Goal: Download file/media

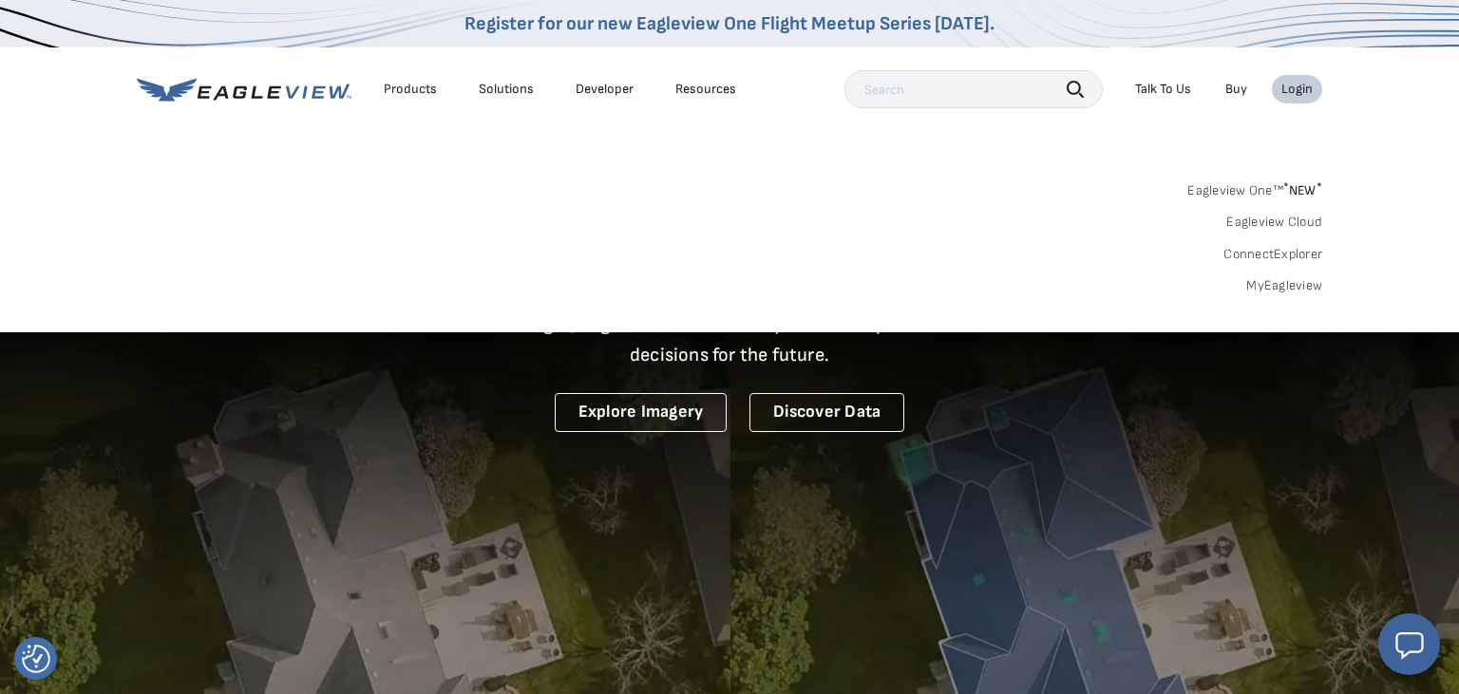
click at [1300, 88] on div "Login" at bounding box center [1296, 89] width 31 height 17
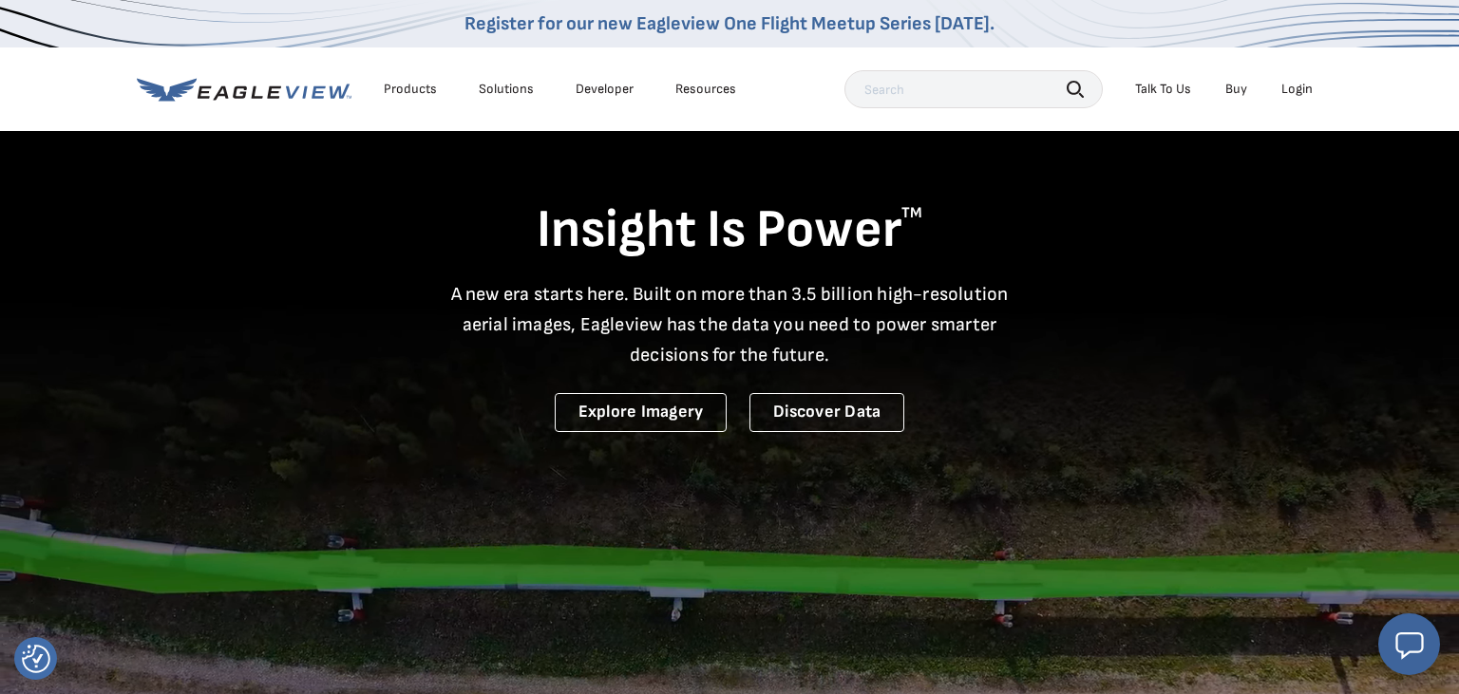
click at [1300, 88] on div "Login" at bounding box center [1296, 89] width 31 height 17
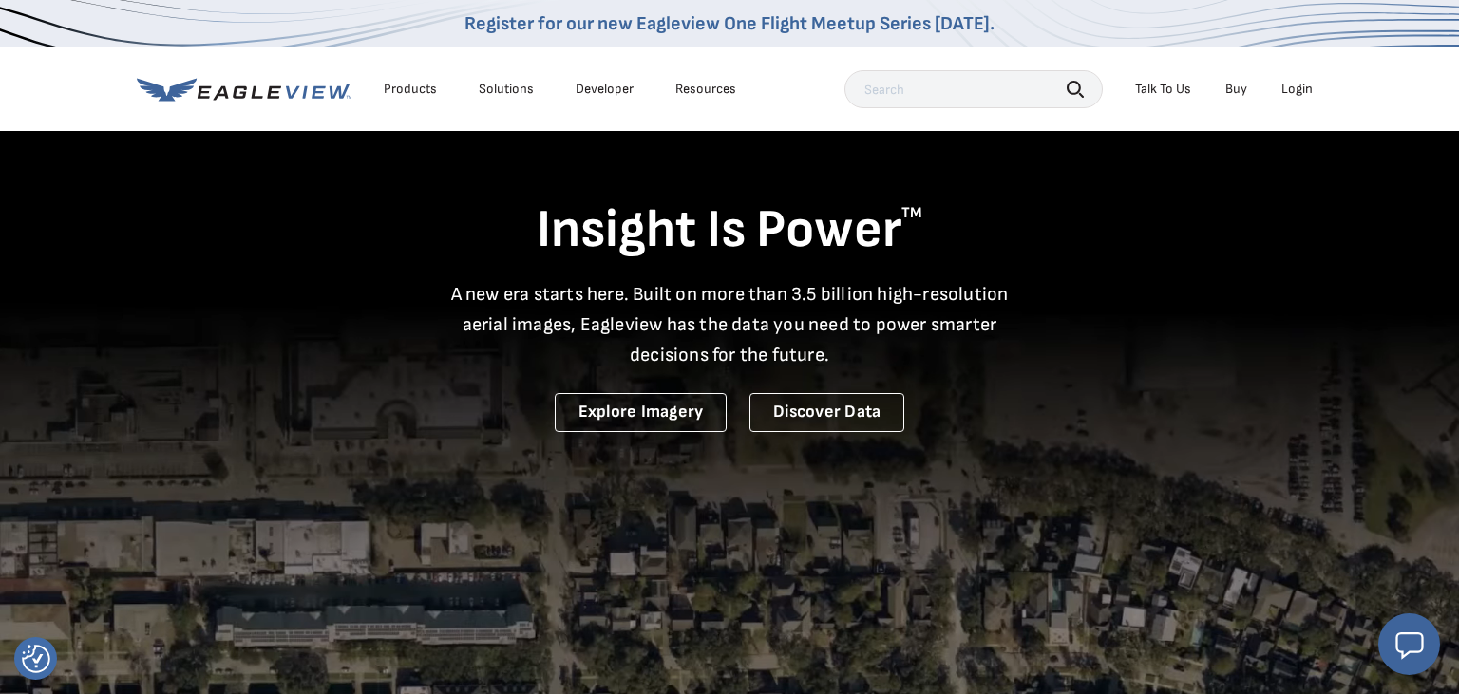
click at [1300, 87] on div "Login" at bounding box center [1296, 89] width 31 height 17
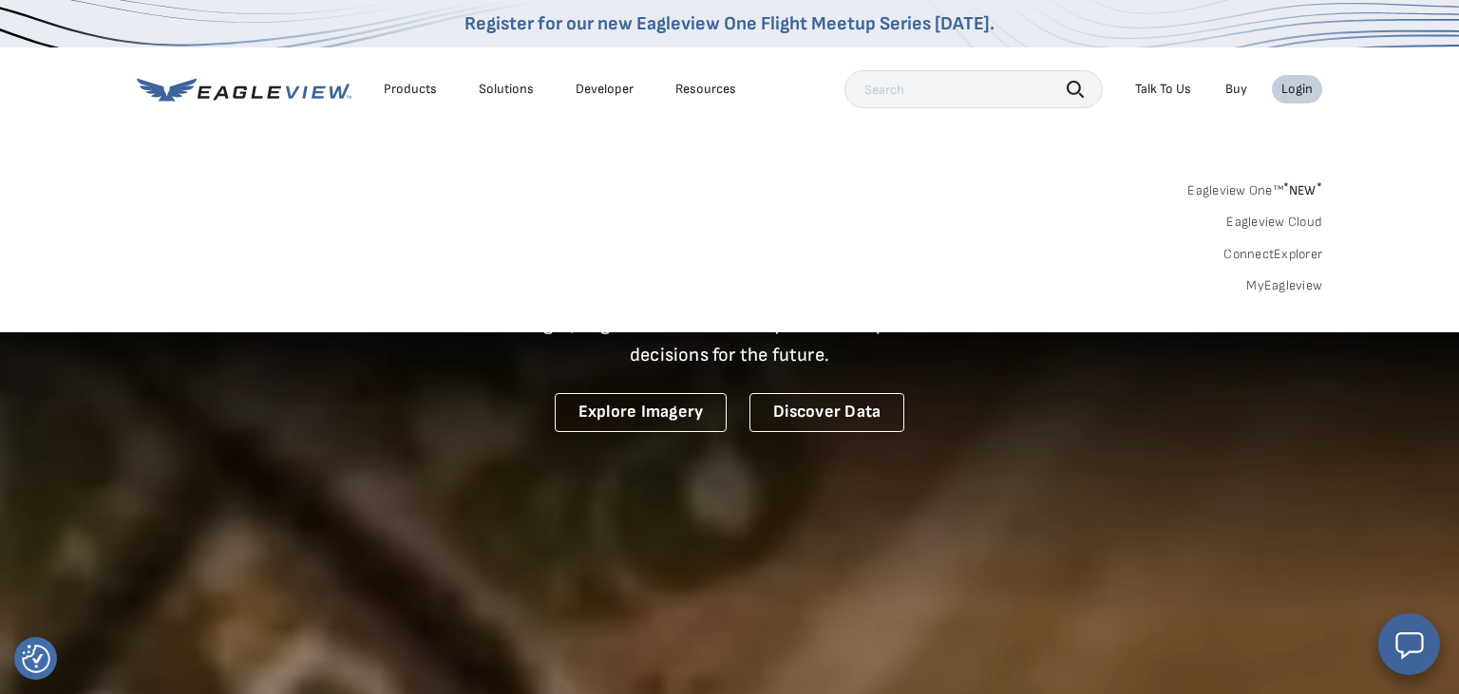
click at [1280, 285] on link "MyEagleview" at bounding box center [1284, 285] width 76 height 17
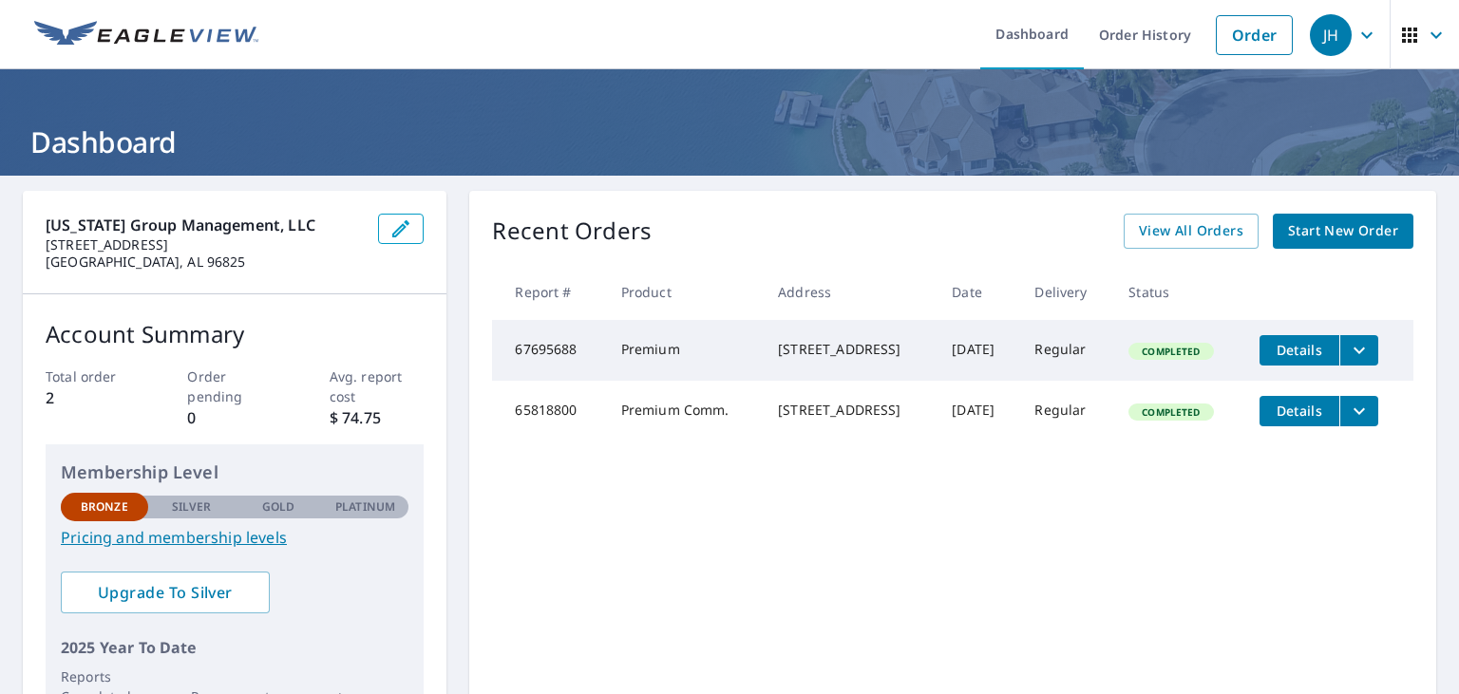
click at [1365, 351] on icon "filesDropdownBtn-67695688" at bounding box center [1358, 350] width 11 height 7
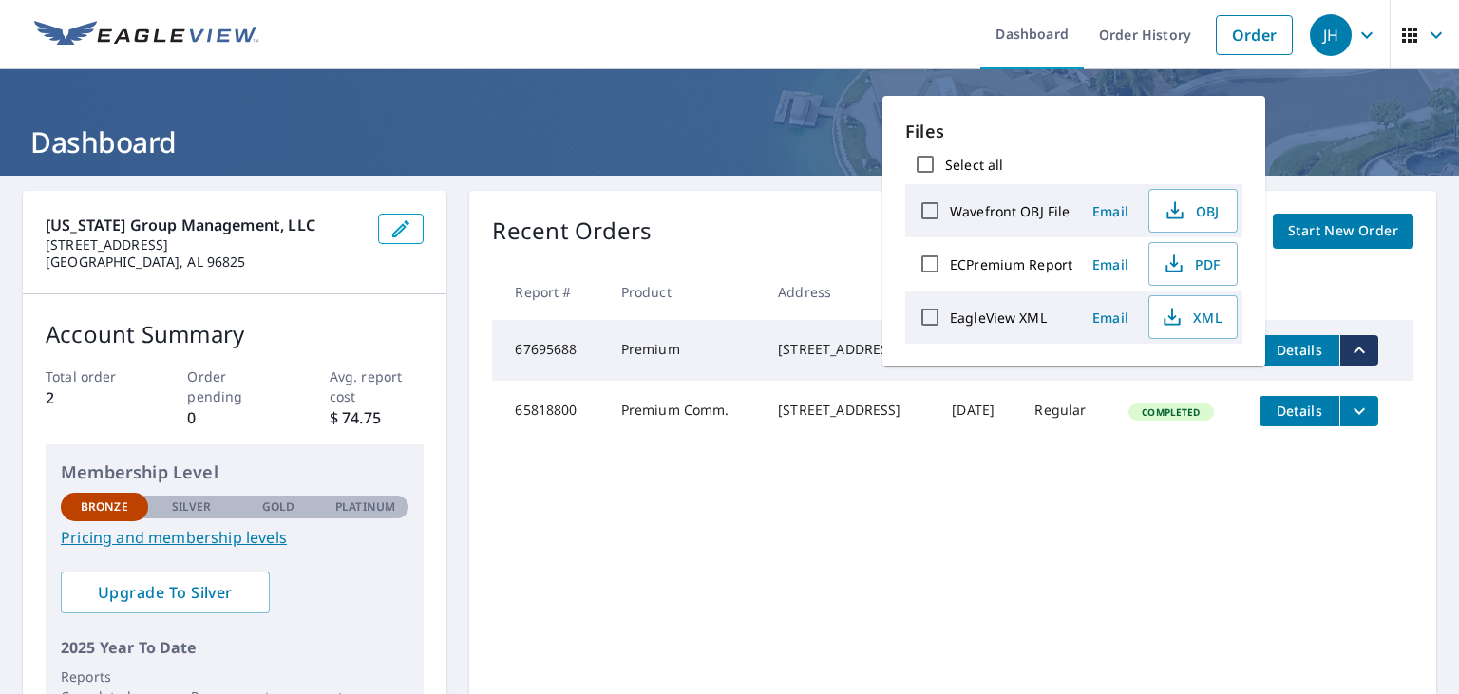
click at [1029, 264] on label "ECPremium Report" at bounding box center [1011, 264] width 122 height 18
click at [950, 264] on input "ECPremium Report" at bounding box center [930, 264] width 40 height 40
checkbox input "true"
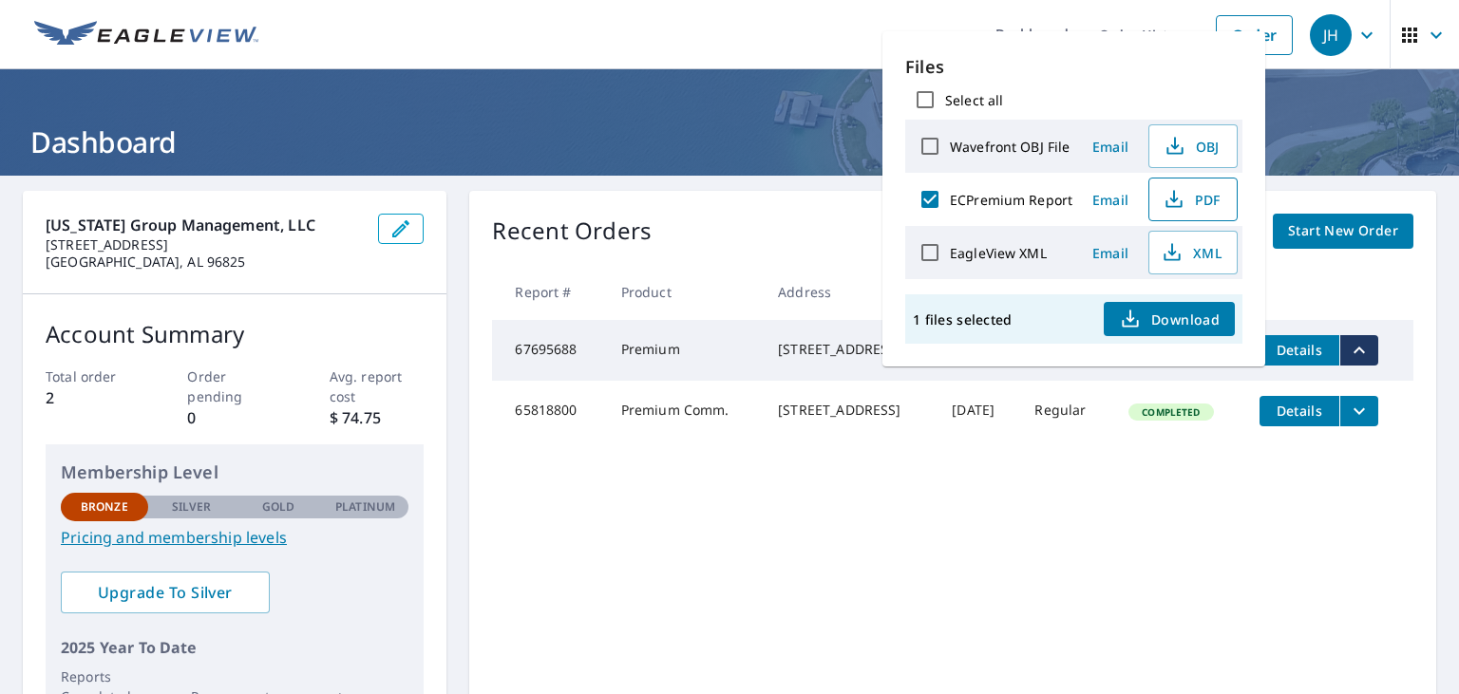
click at [1187, 198] on span "PDF" at bounding box center [1190, 199] width 61 height 23
